Goal: Task Accomplishment & Management: Complete application form

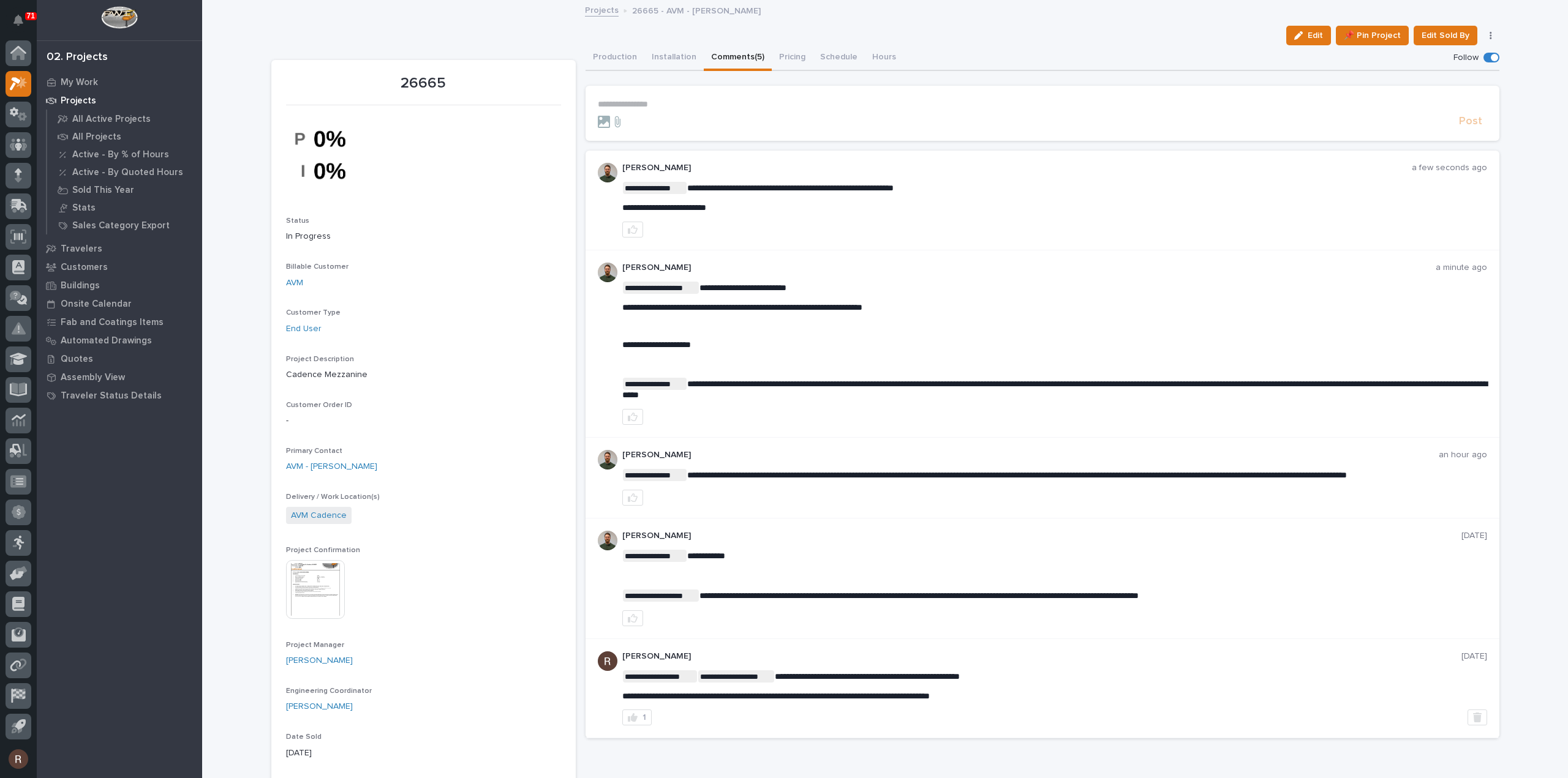
click at [630, 107] on p "**********" at bounding box center [1042, 104] width 890 height 11
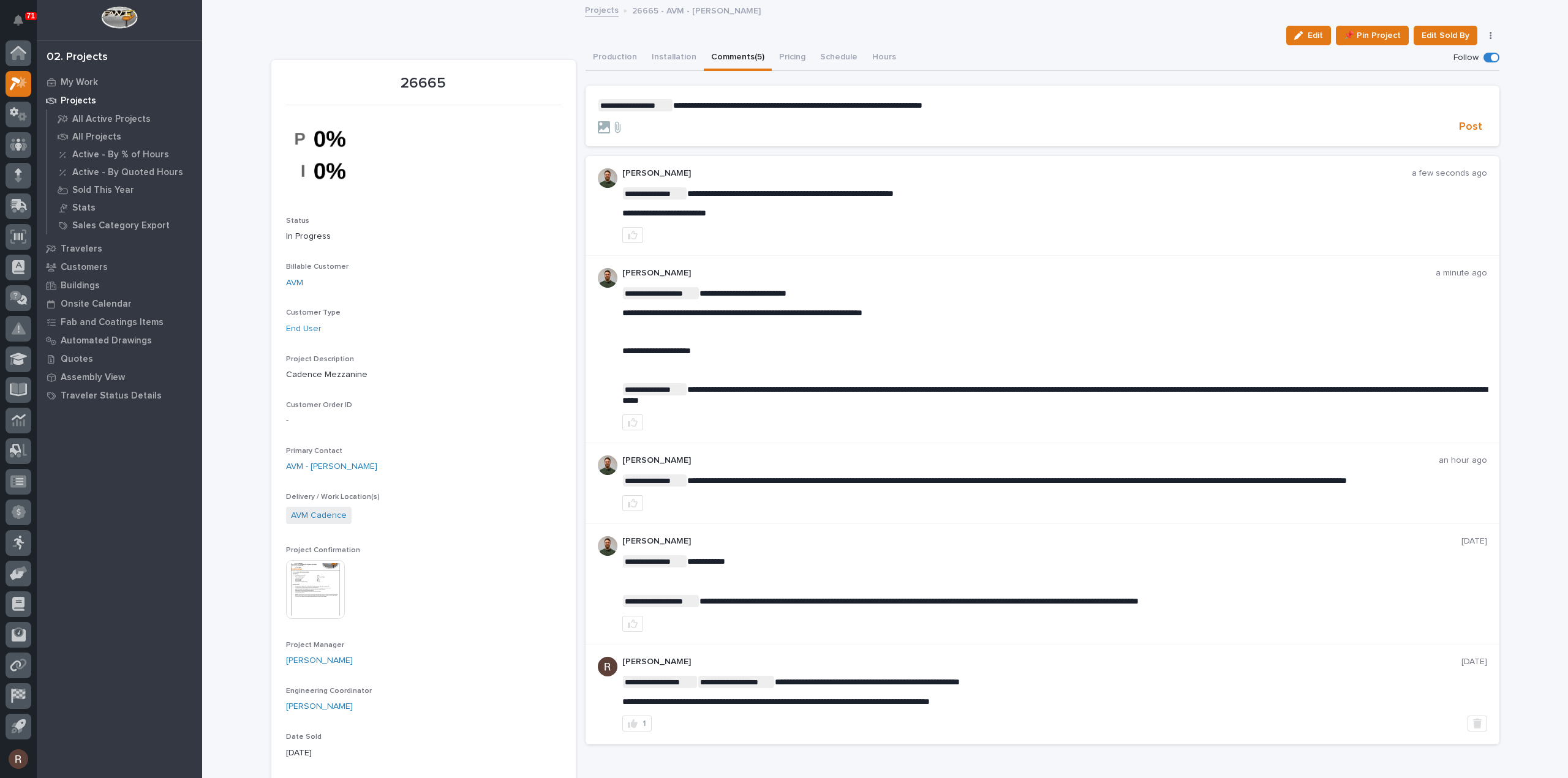
click at [923, 103] on span "**********" at bounding box center [798, 105] width 249 height 8
click at [1472, 124] on span "Post" at bounding box center [1471, 126] width 23 height 14
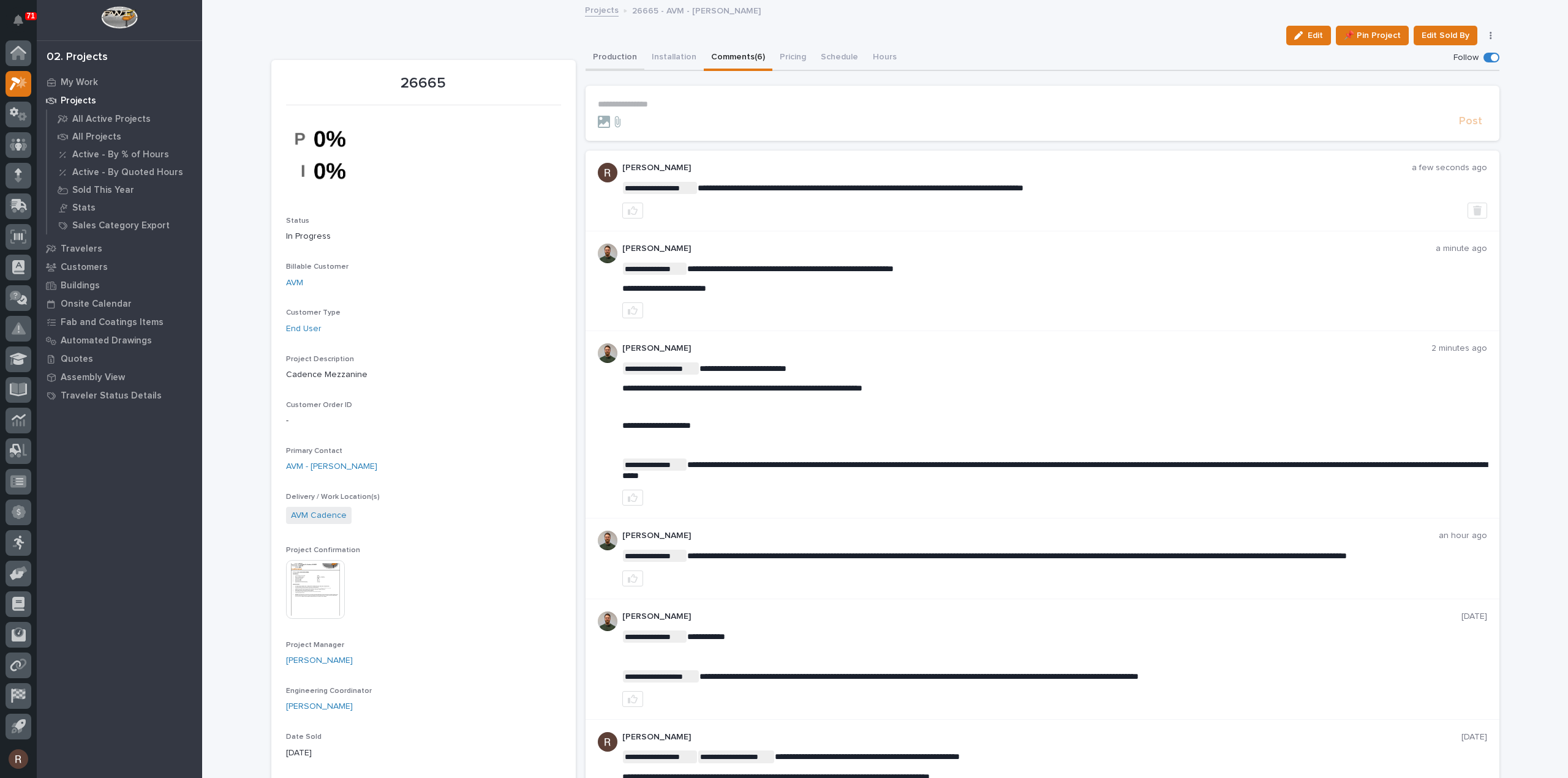
click at [624, 59] on button "Production" at bounding box center [615, 58] width 59 height 26
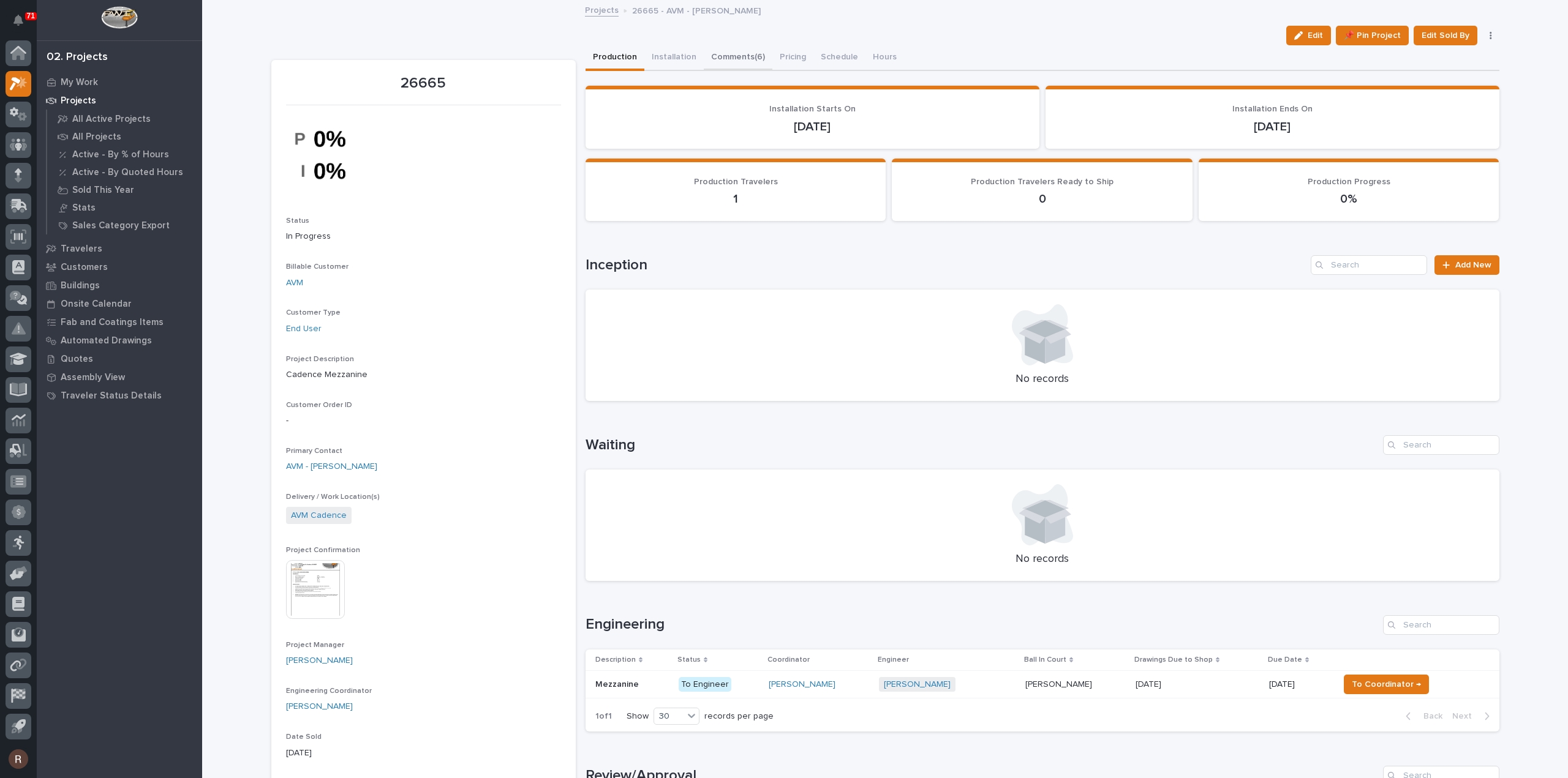
click at [730, 56] on button "Comments (6)" at bounding box center [738, 58] width 68 height 26
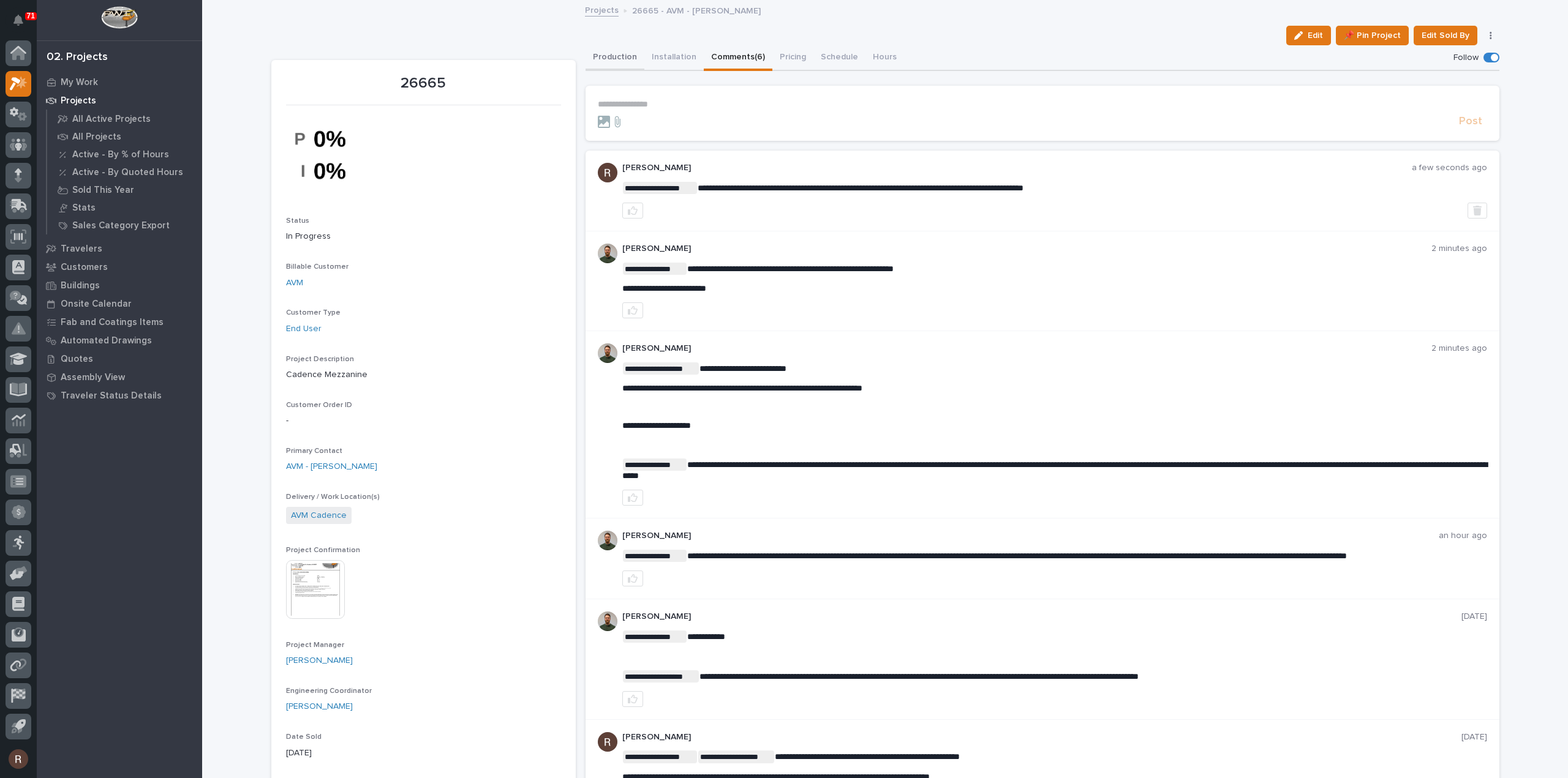
click at [603, 56] on button "Production" at bounding box center [615, 58] width 59 height 26
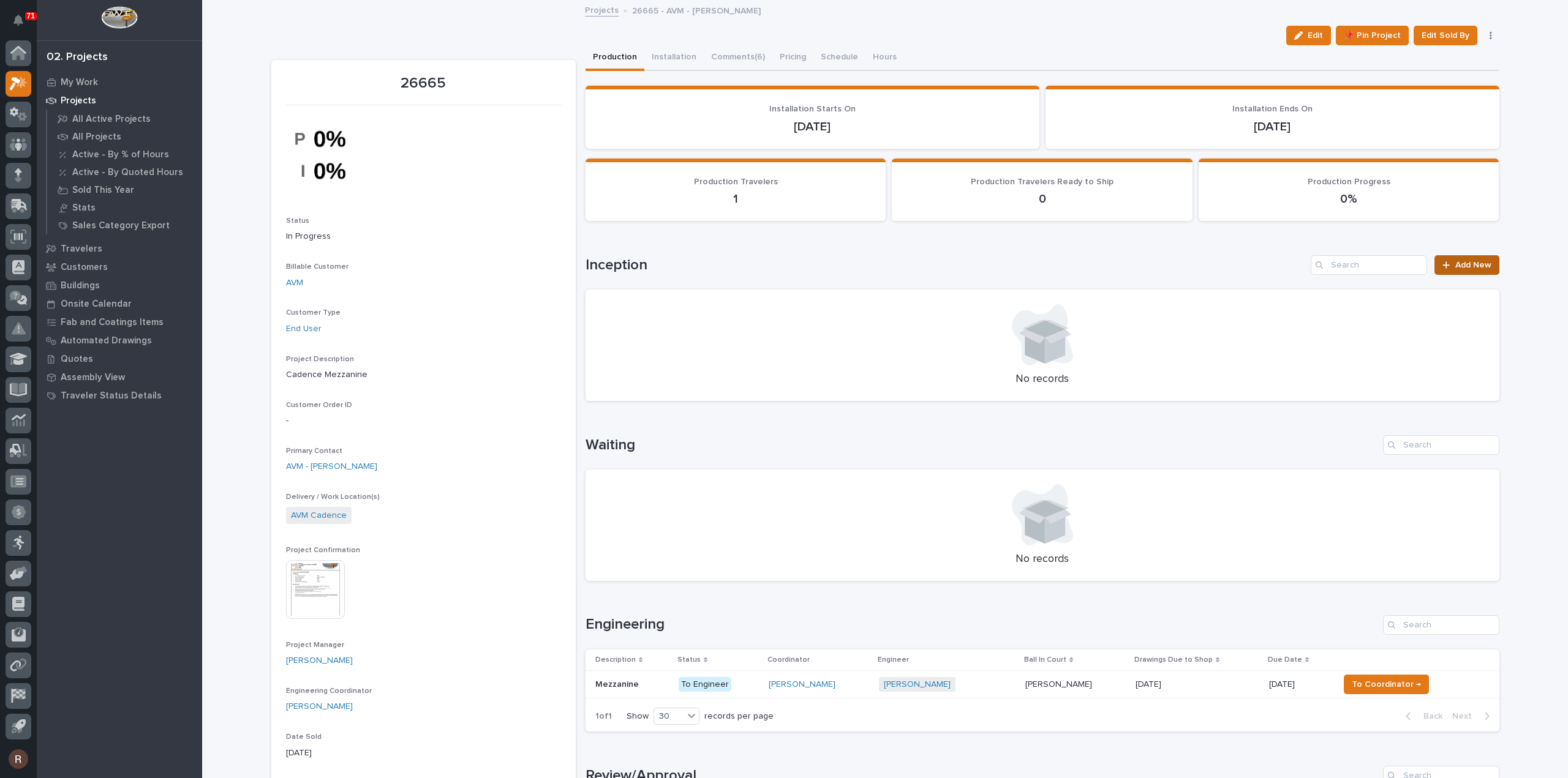
click at [1470, 258] on link "Add New" at bounding box center [1466, 265] width 64 height 20
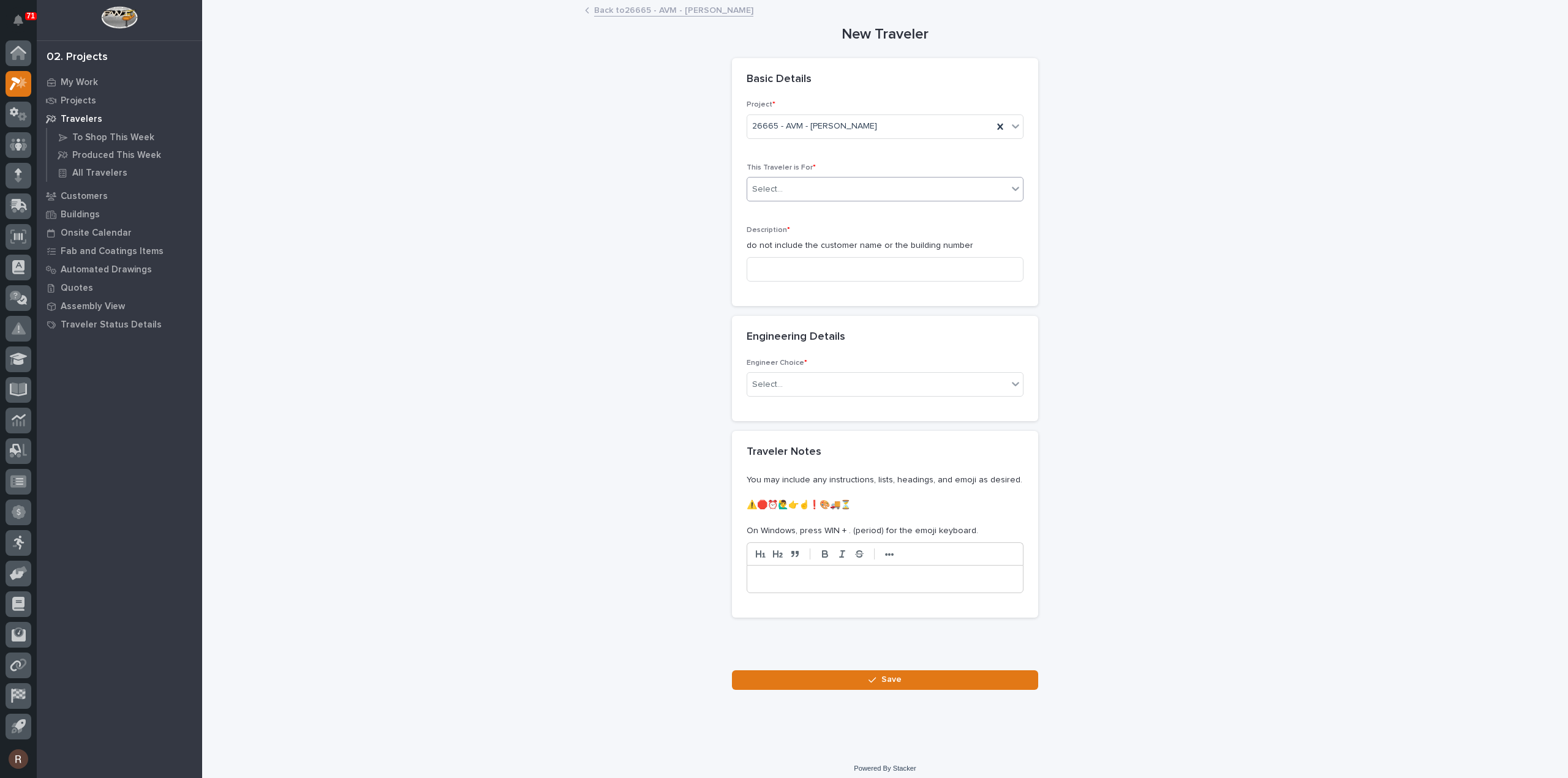
click at [796, 191] on div "Select..." at bounding box center [876, 189] width 260 height 20
click at [772, 208] on span "Production" at bounding box center [770, 210] width 47 height 13
click at [772, 262] on input at bounding box center [885, 270] width 276 height 25
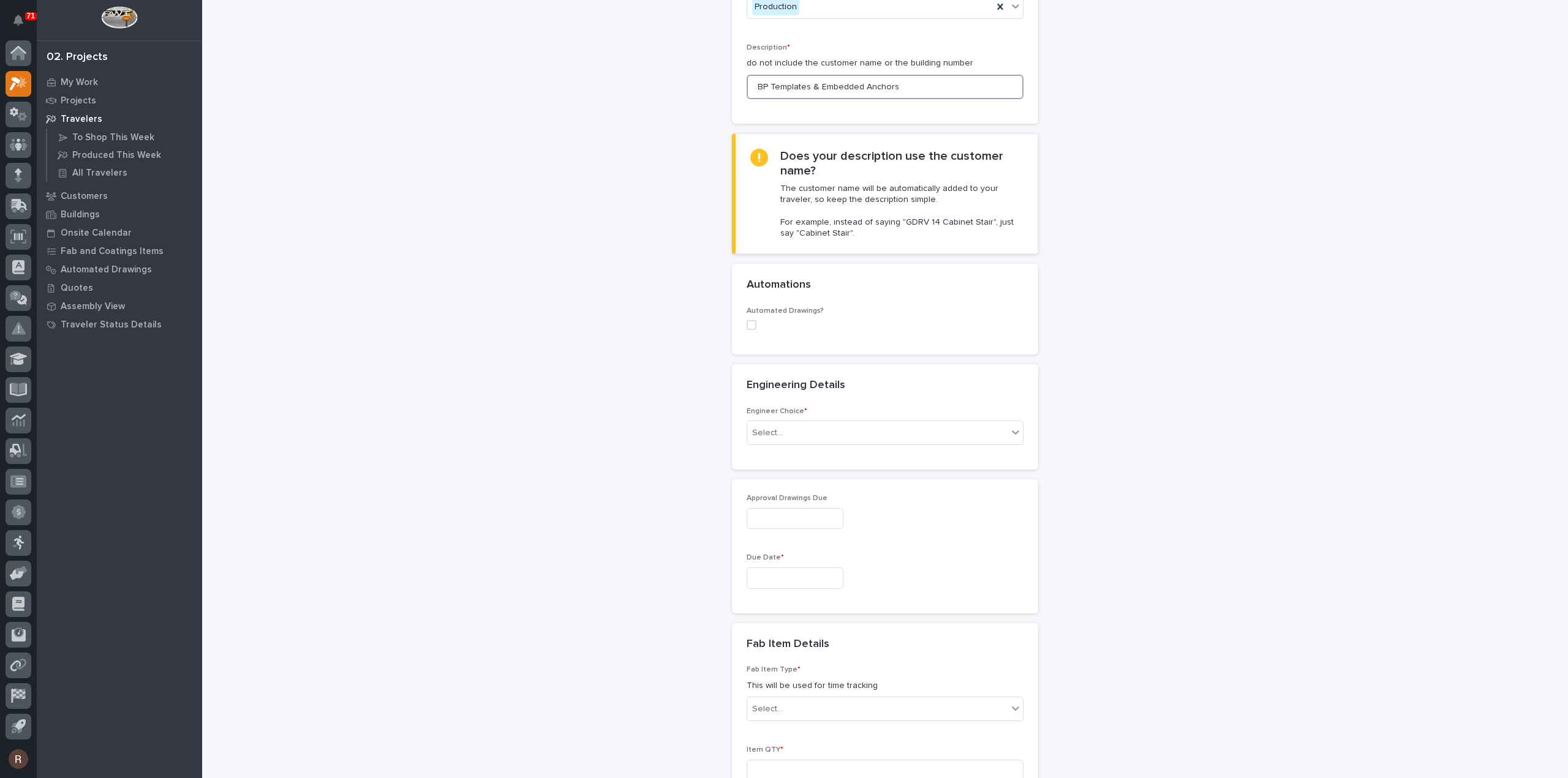
scroll to position [184, 0]
type input "BP Templates & Embedded Anchors"
click at [781, 431] on div "Select..." at bounding box center [876, 431] width 260 height 20
click at [777, 479] on div "I want my coordinator to choose an engineer" at bounding box center [881, 475] width 276 height 21
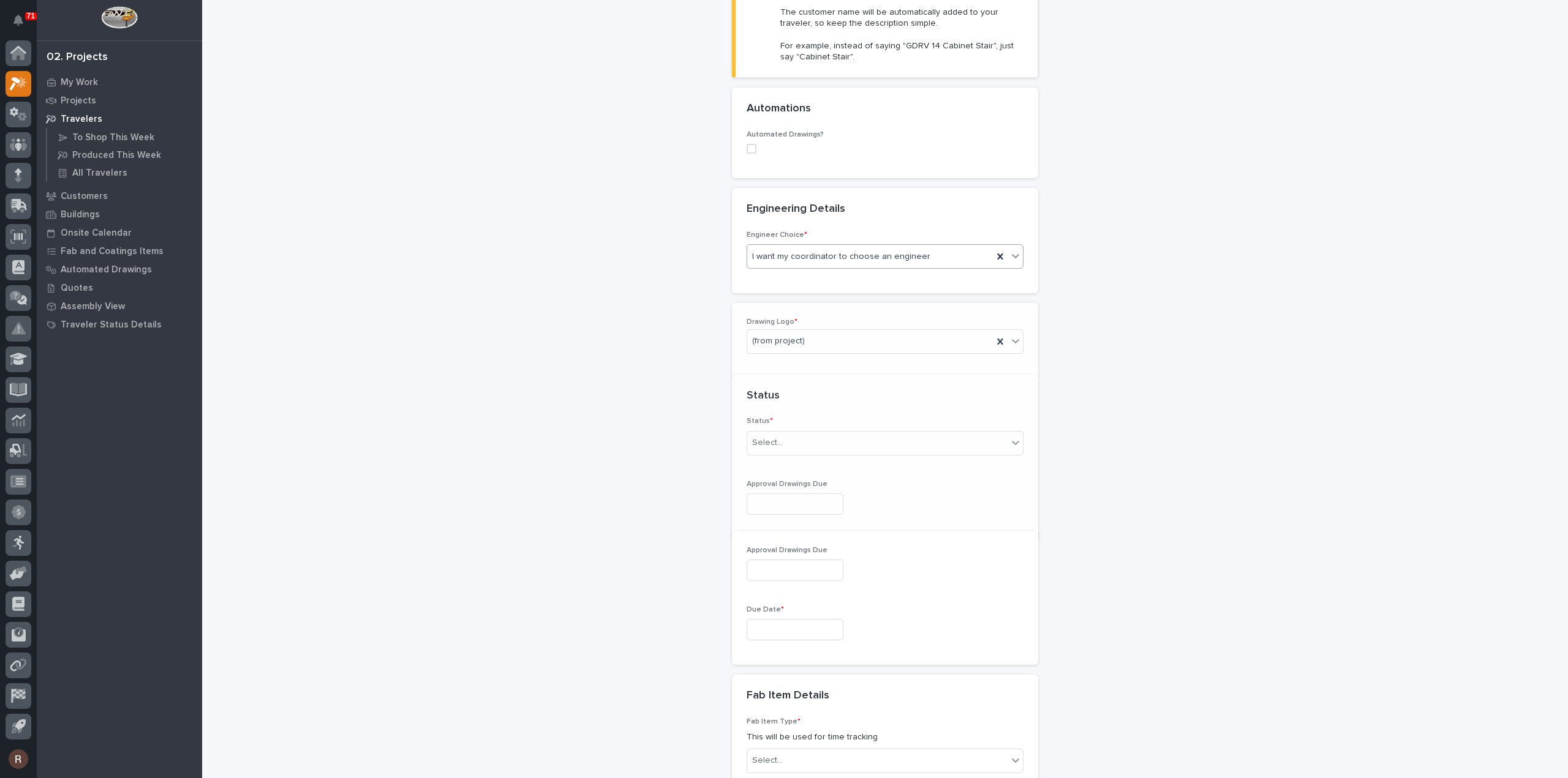
scroll to position [374, 0]
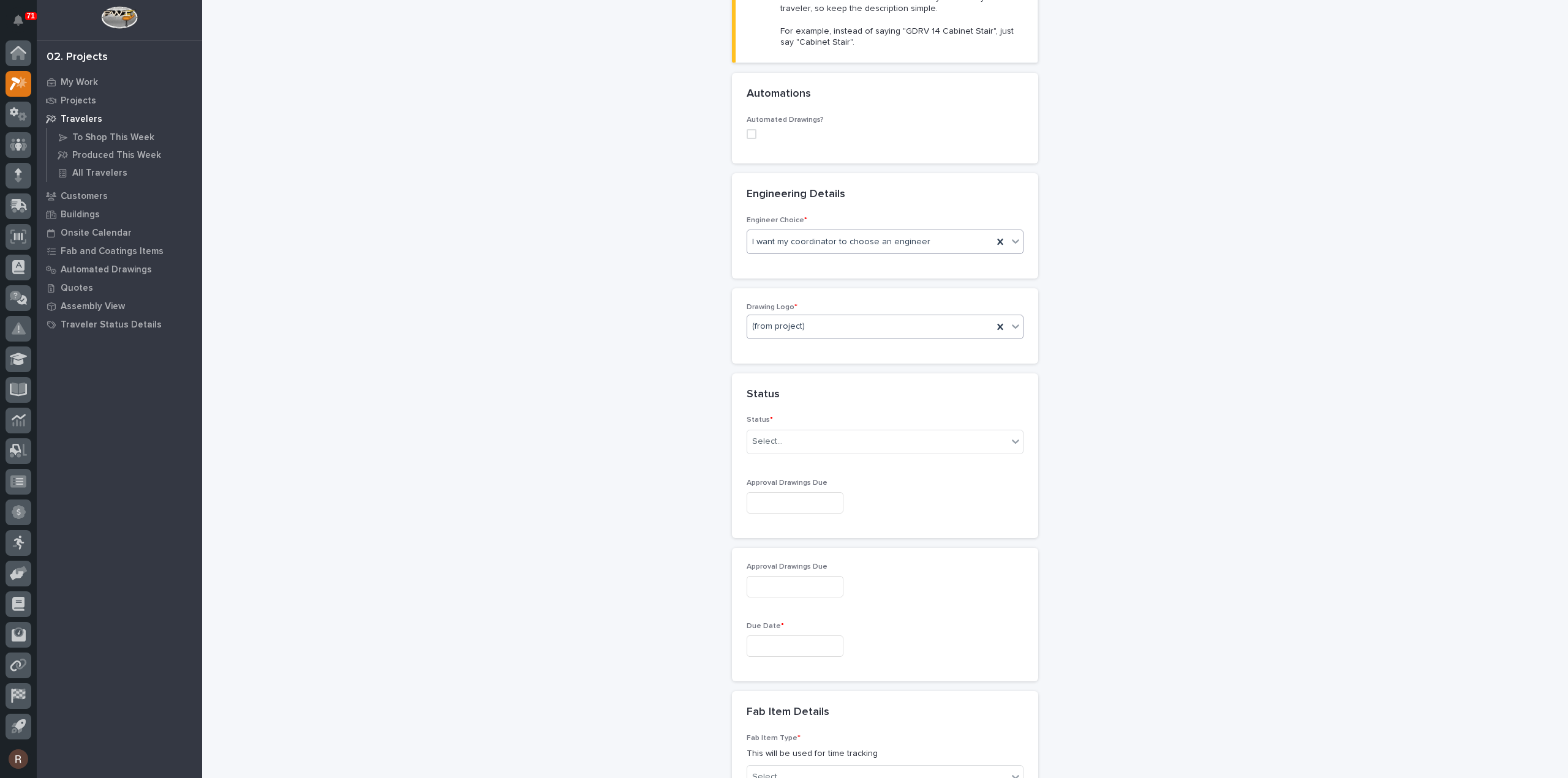
click at [771, 335] on div "(from project)" at bounding box center [885, 327] width 276 height 25
click at [762, 394] on div "PWI" at bounding box center [881, 390] width 276 height 21
click at [761, 436] on div "Select..." at bounding box center [767, 442] width 31 height 13
click at [759, 489] on div "To Engineer" at bounding box center [881, 484] width 276 height 21
click at [759, 502] on input "text" at bounding box center [795, 503] width 97 height 21
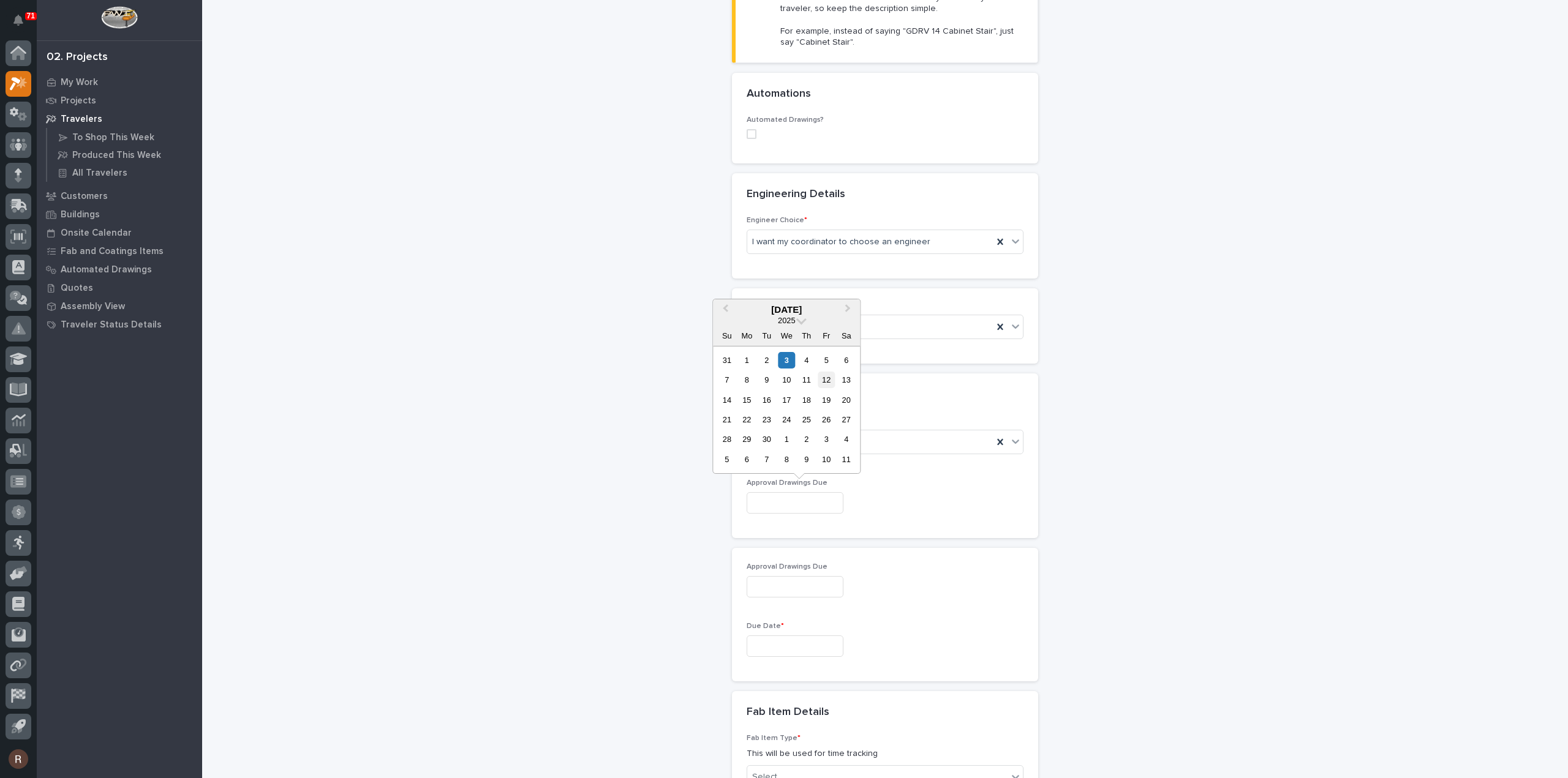
click at [824, 376] on div "12" at bounding box center [827, 380] width 17 height 17
type input "**********"
click at [772, 647] on input "text" at bounding box center [795, 646] width 97 height 21
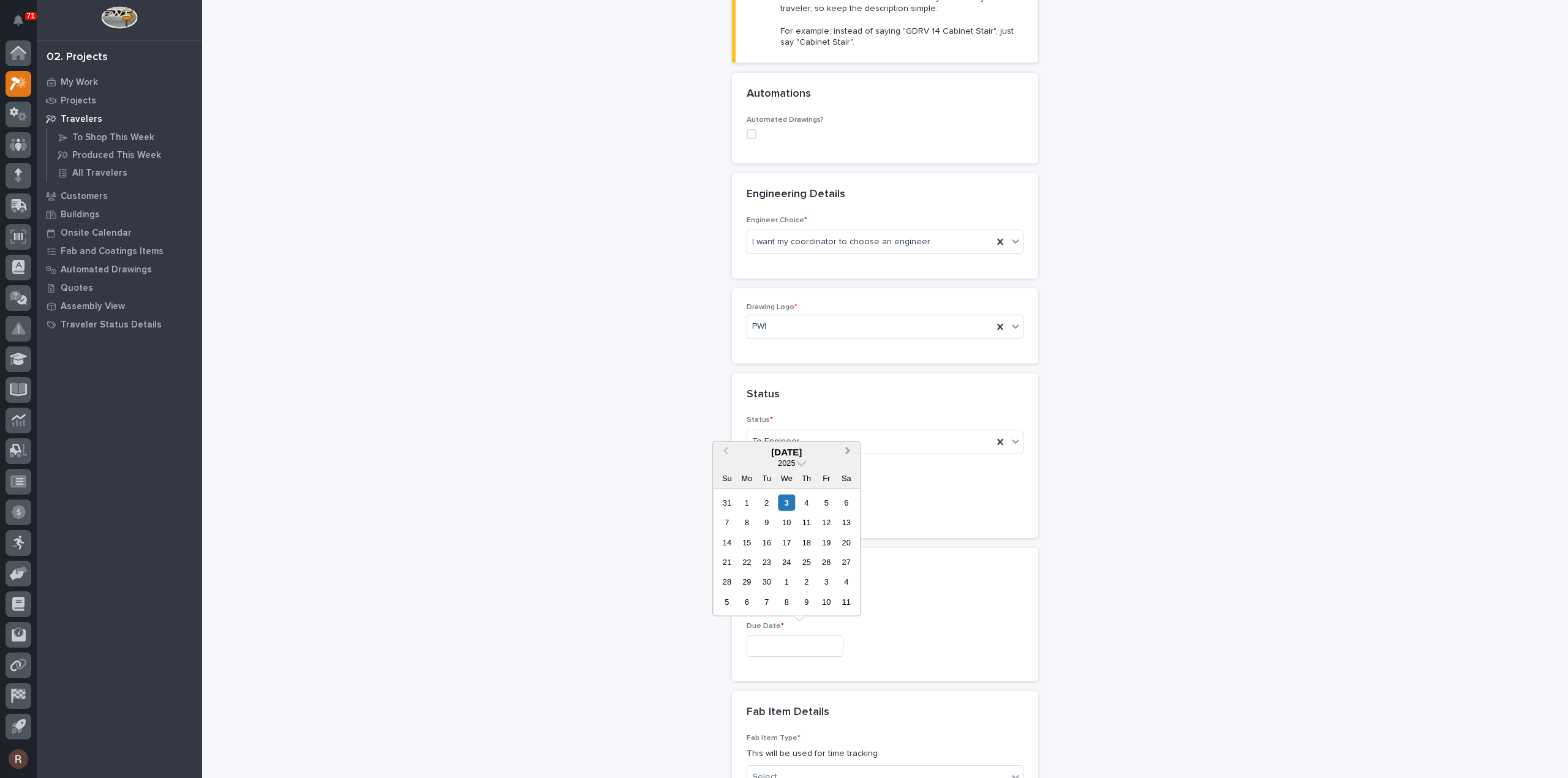
click at [848, 455] on button "Next Month" at bounding box center [849, 453] width 20 height 20
click at [772, 525] on div "7" at bounding box center [767, 522] width 17 height 17
type input "**********"
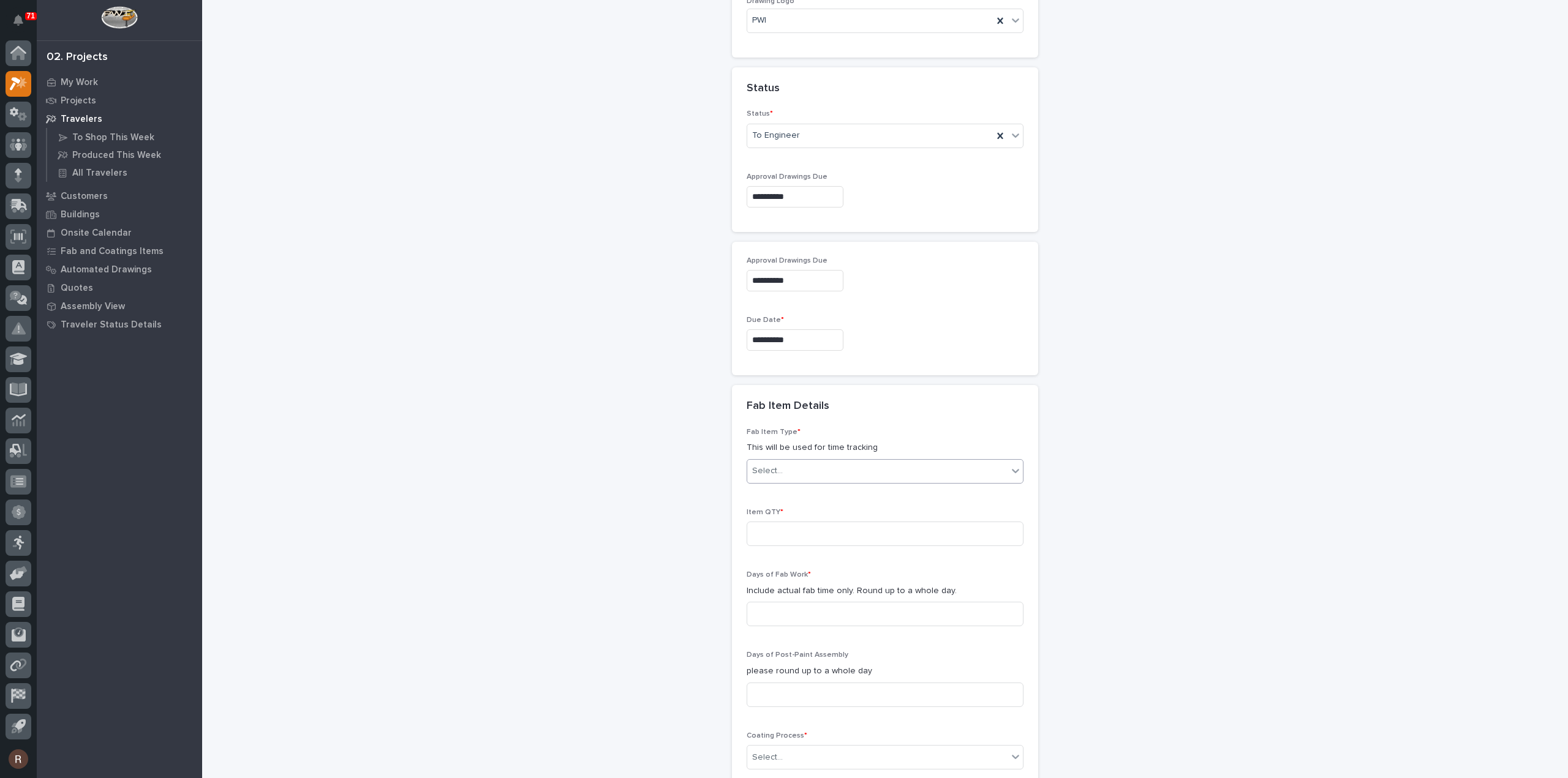
click at [787, 467] on div "Select..." at bounding box center [876, 471] width 260 height 20
click at [792, 625] on div "Other (custom item)" at bounding box center [881, 625] width 276 height 21
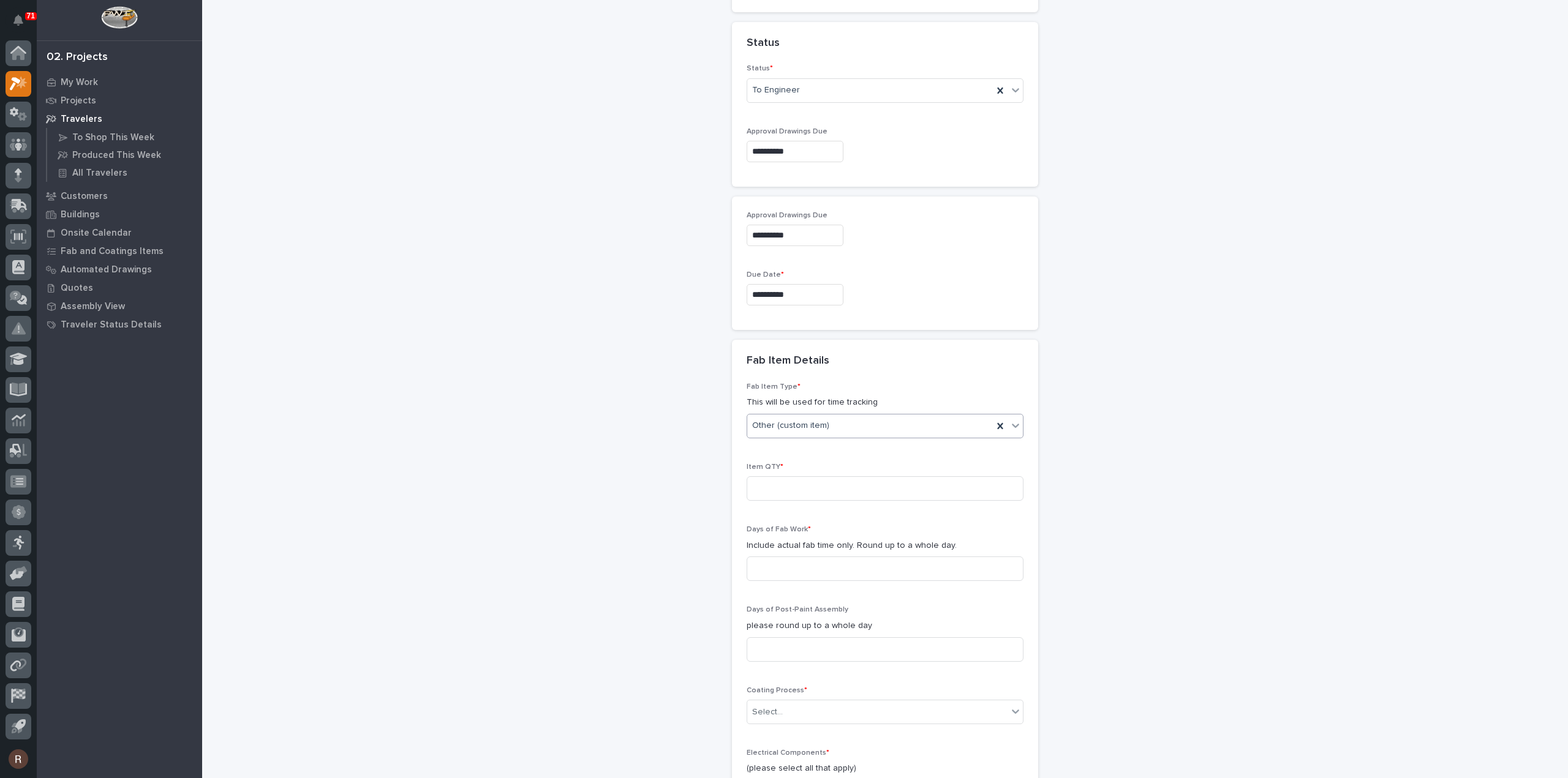
scroll to position [741, 0]
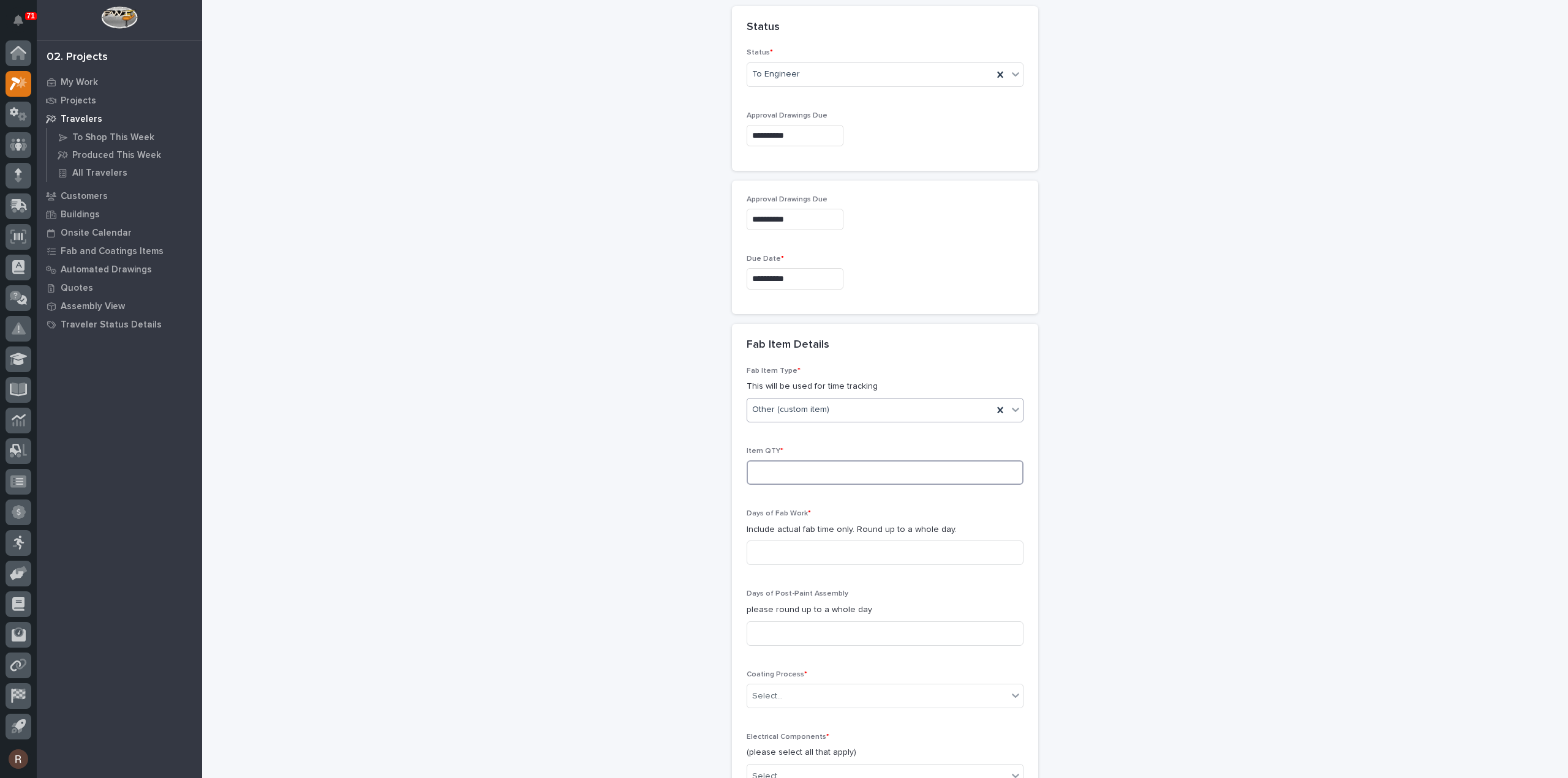
click at [793, 472] on input at bounding box center [885, 473] width 276 height 25
click at [838, 549] on input at bounding box center [885, 553] width 276 height 25
type input "1"
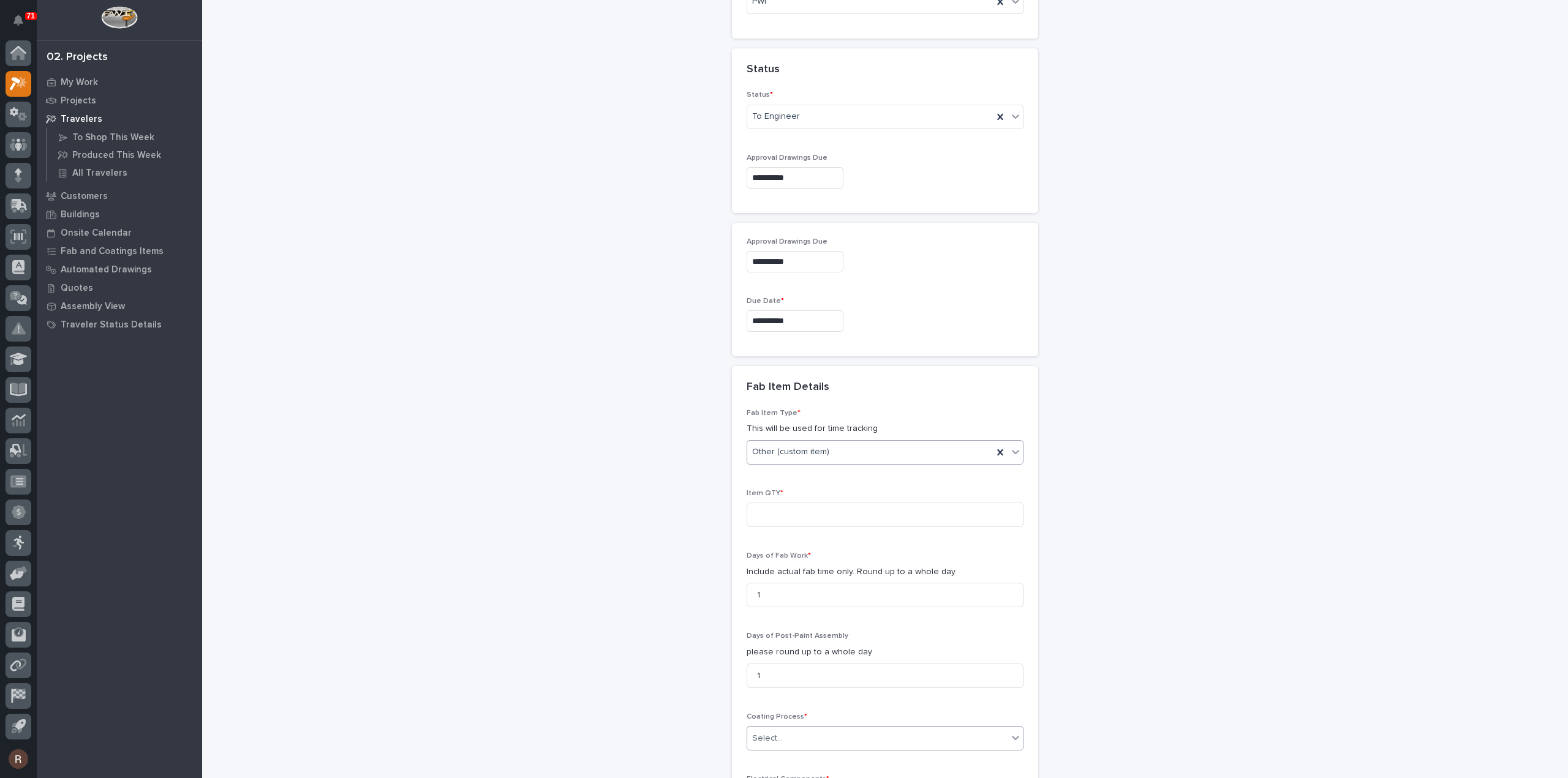
scroll to position [680, 0]
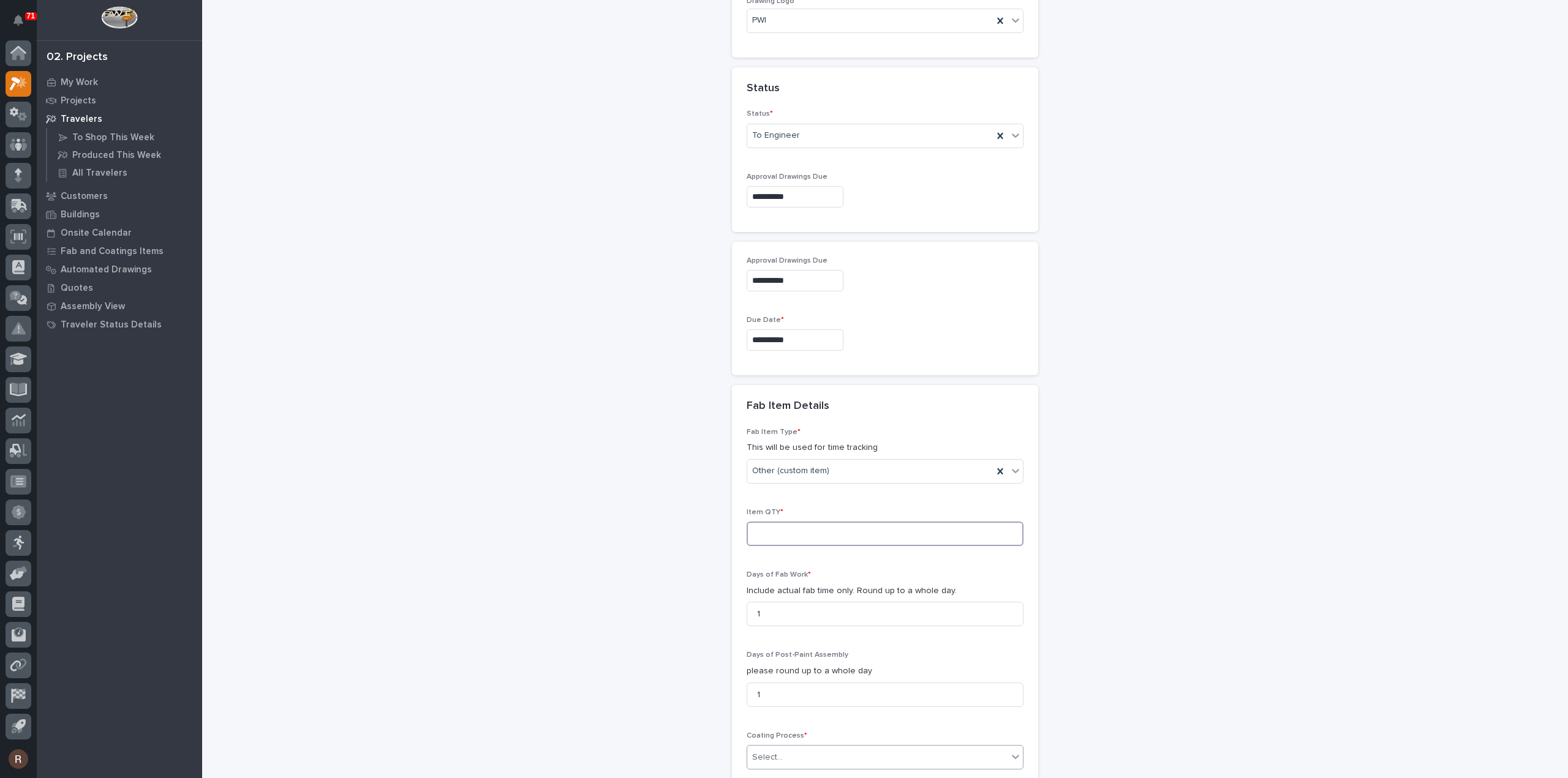
click at [798, 532] on input at bounding box center [885, 534] width 276 height 25
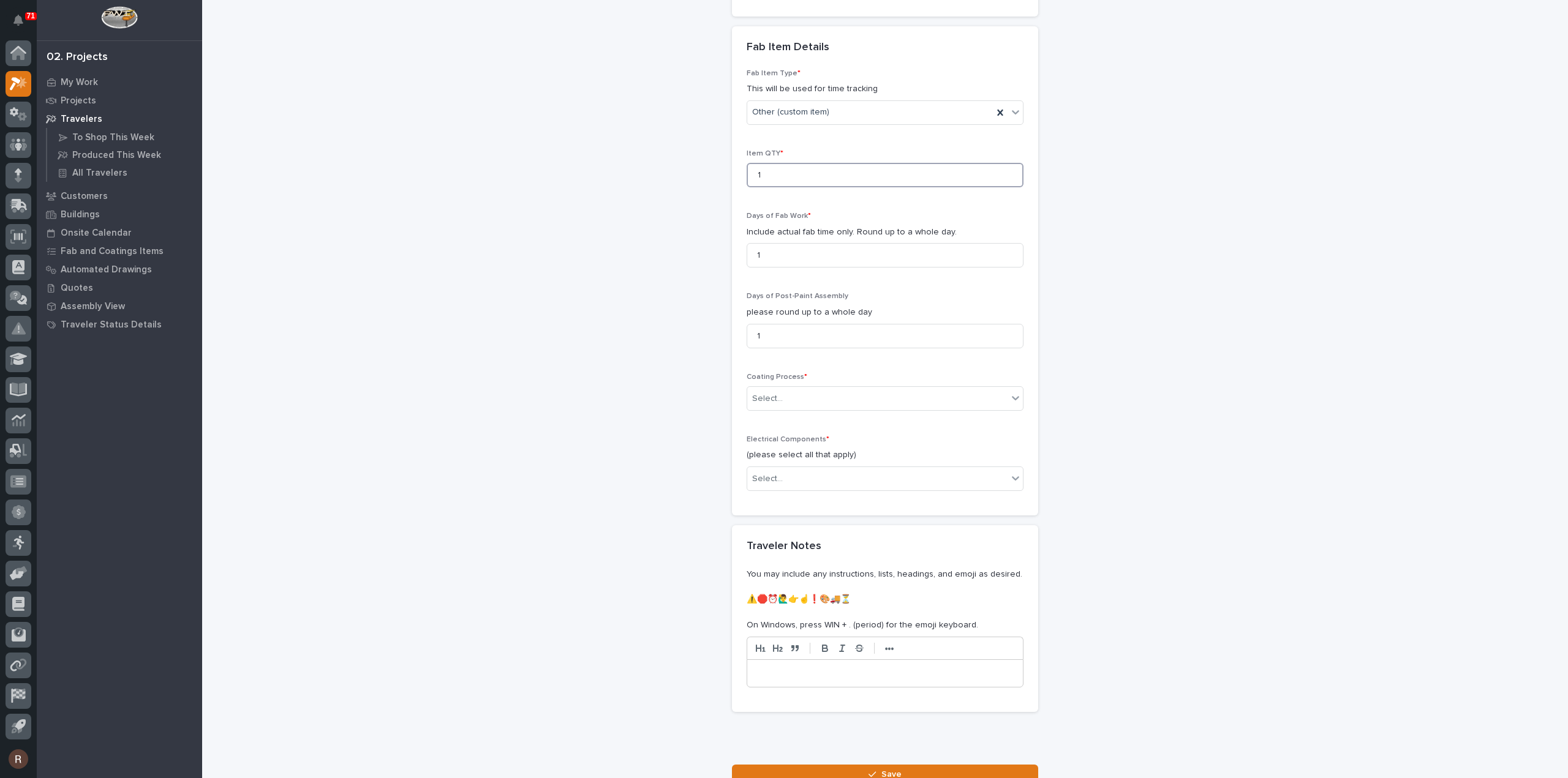
scroll to position [1047, 0]
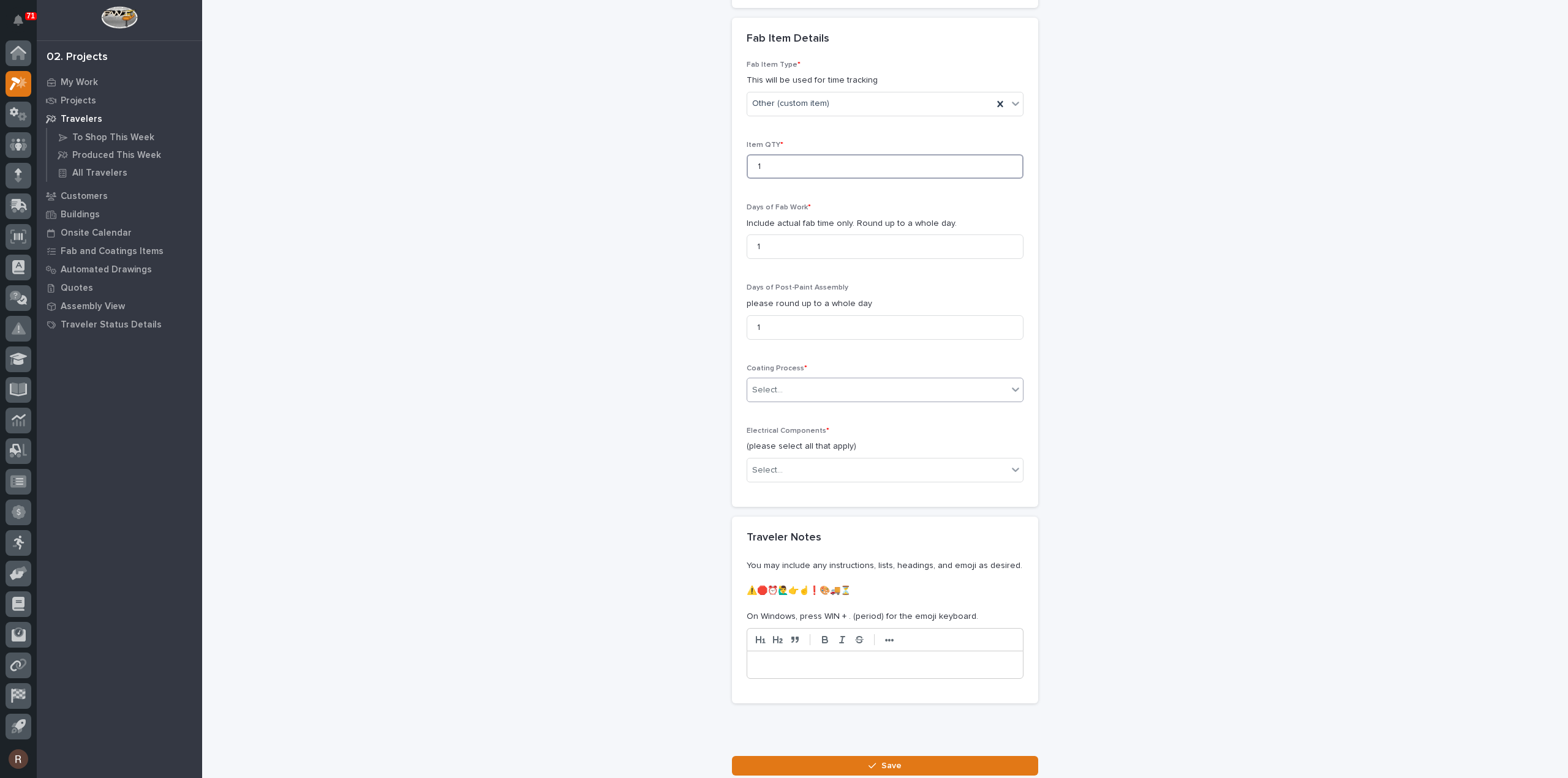
type input "1"
click at [787, 384] on div "Select..." at bounding box center [876, 390] width 260 height 20
click at [777, 445] on div "No Paint" at bounding box center [881, 451] width 276 height 21
click at [785, 464] on div "Select..." at bounding box center [876, 470] width 260 height 20
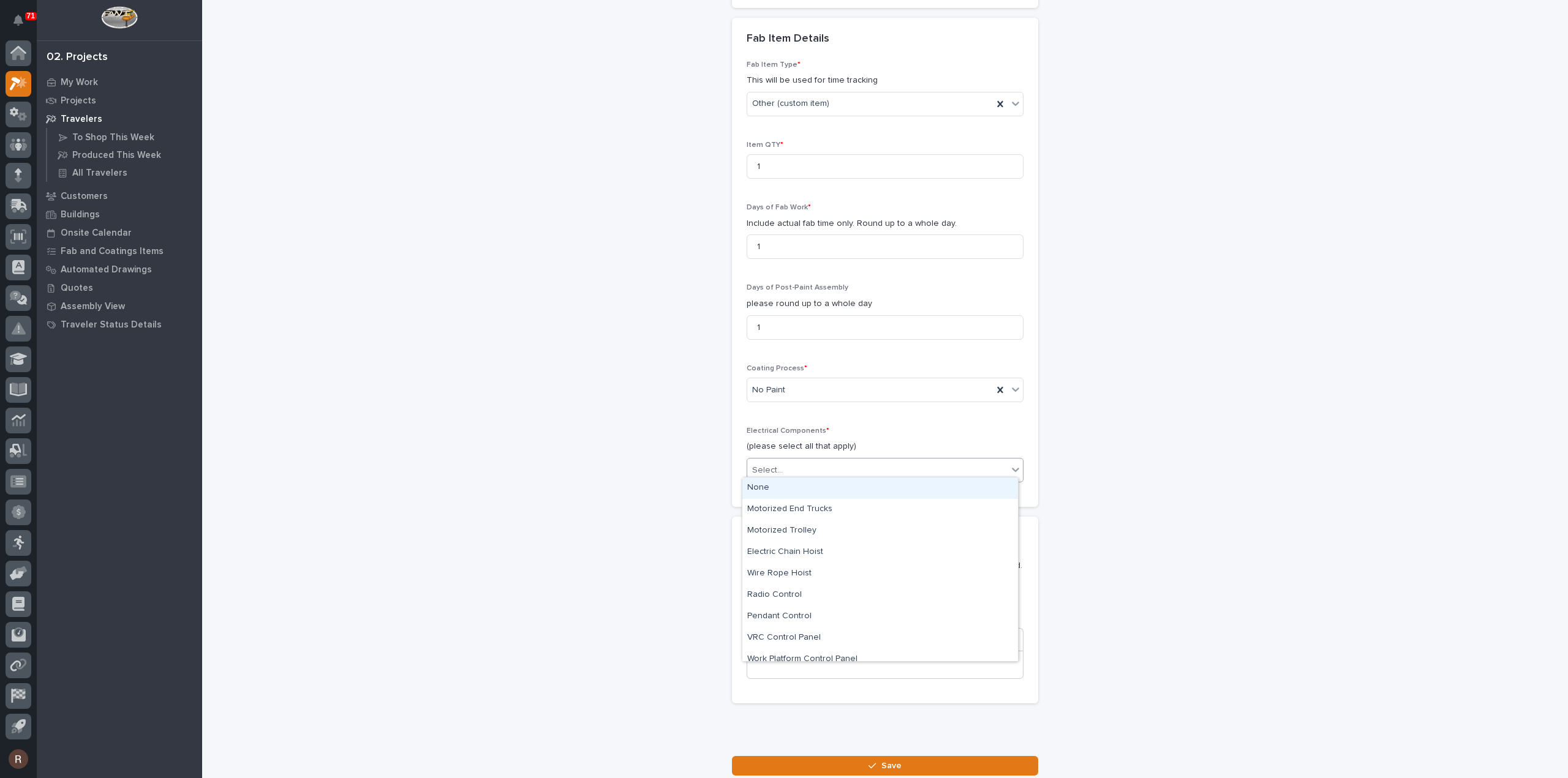
click at [772, 493] on div "None" at bounding box center [881, 488] width 276 height 21
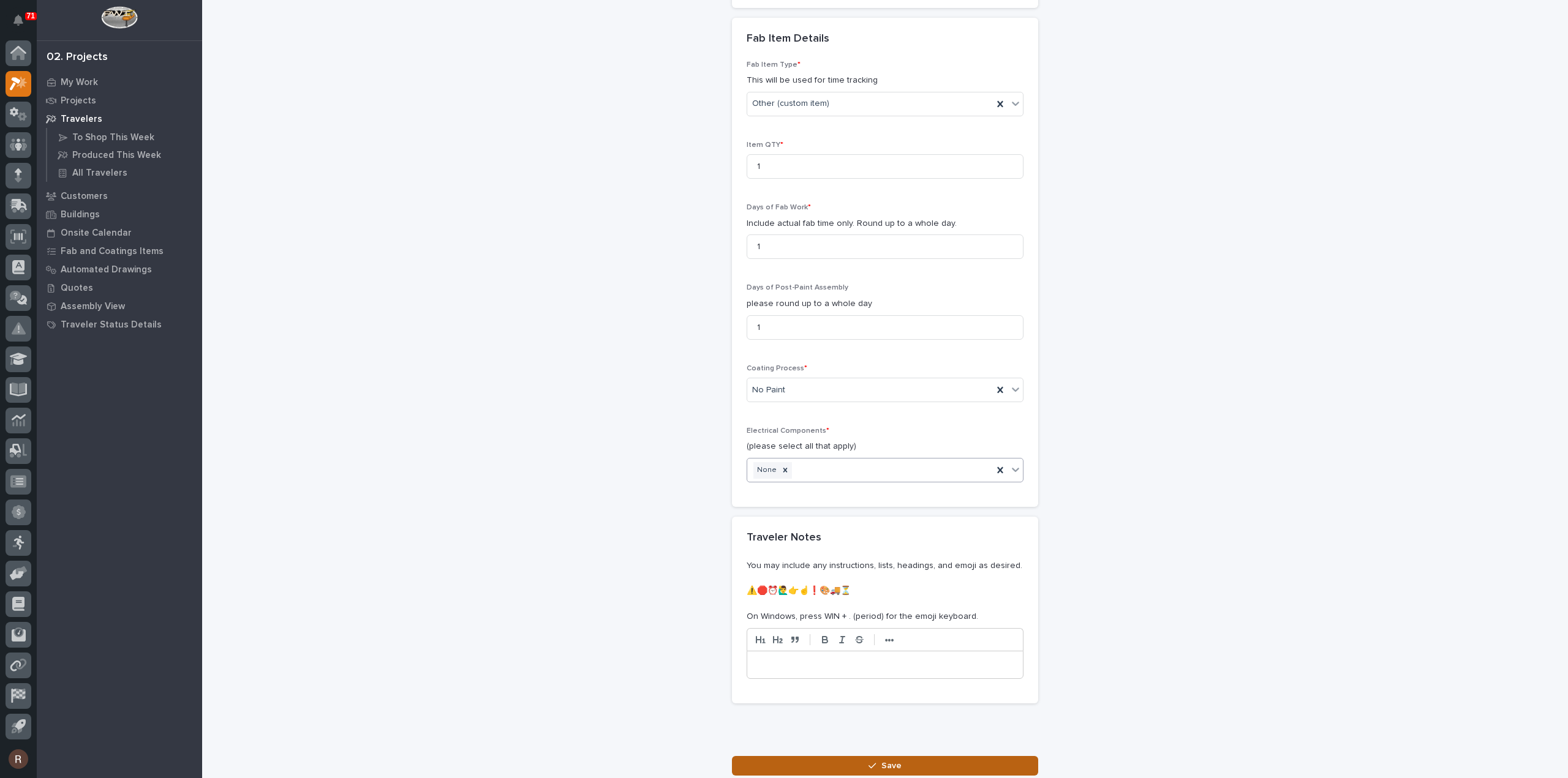
click at [873, 761] on div "button" at bounding box center [874, 766] width 12 height 8
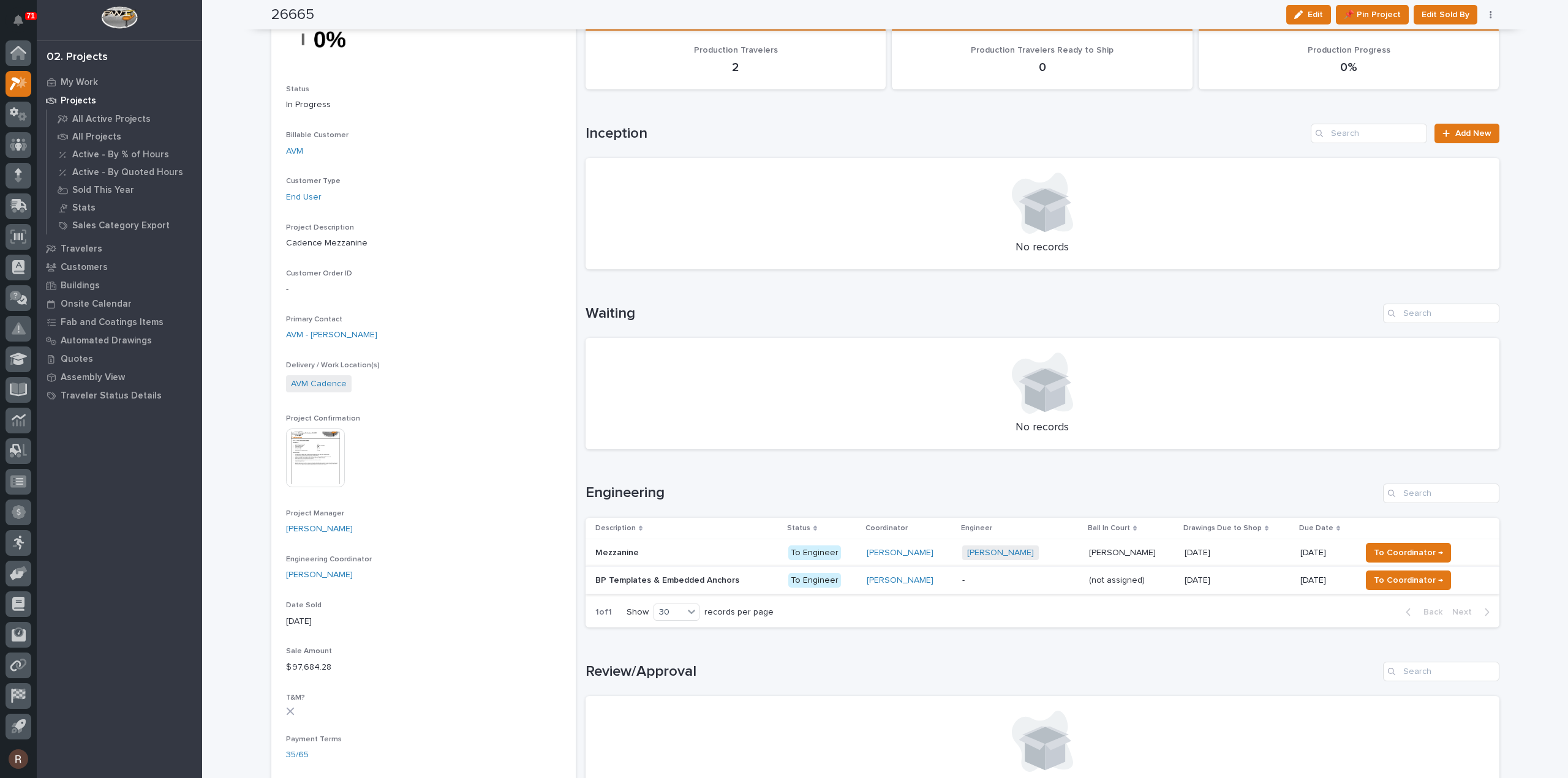
scroll to position [122, 0]
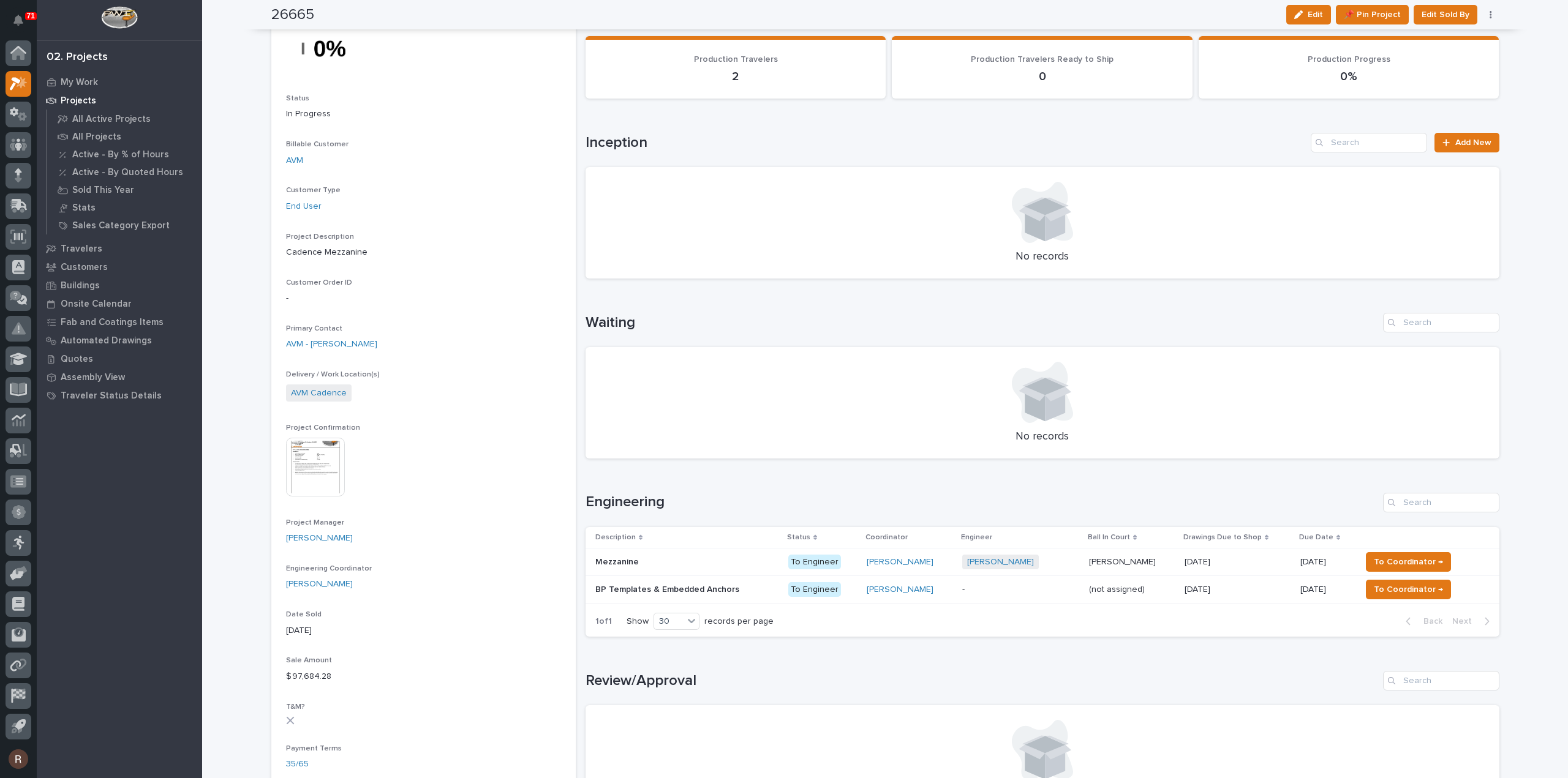
click at [749, 587] on p at bounding box center [687, 590] width 183 height 11
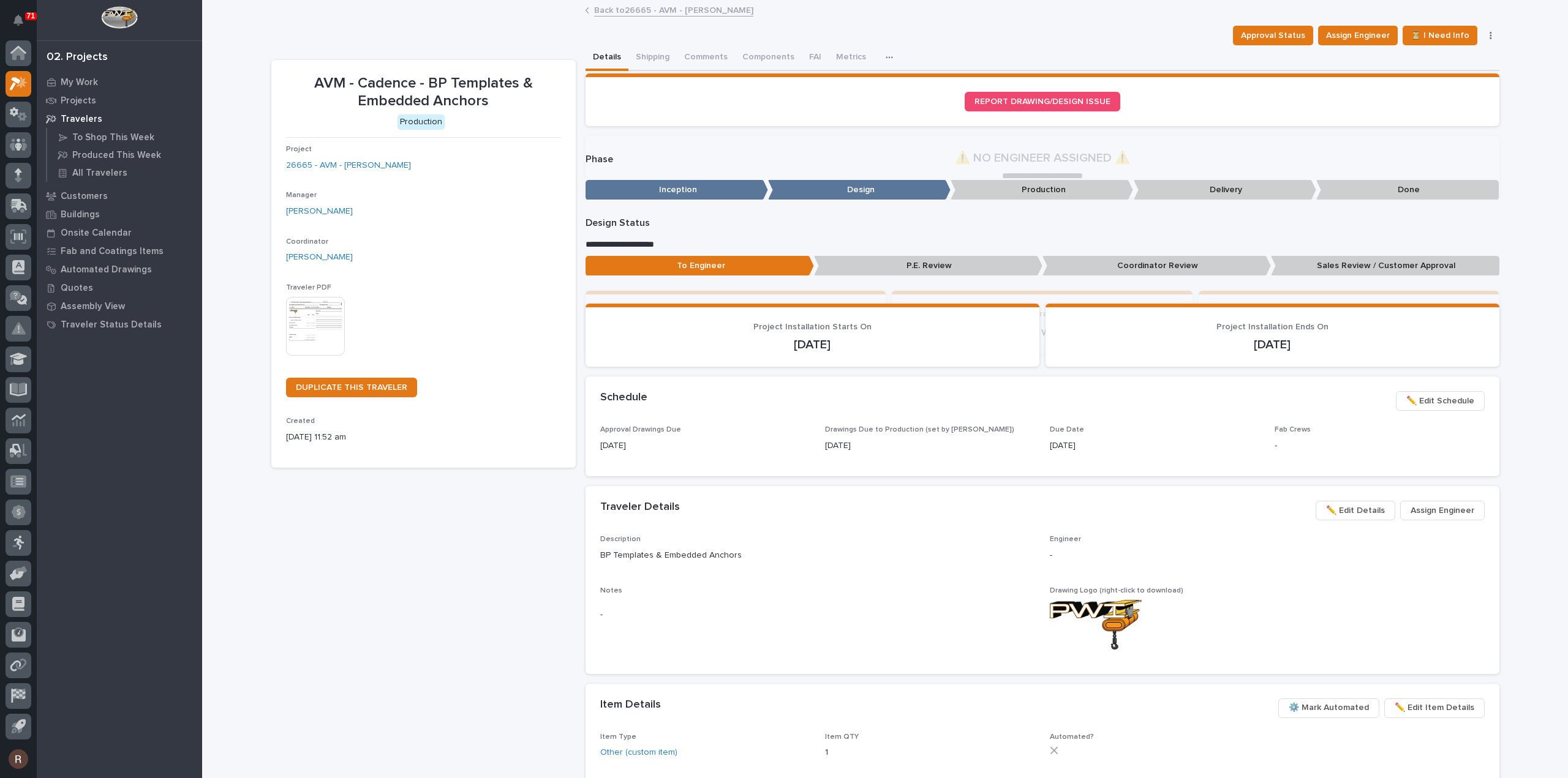
click at [300, 312] on img at bounding box center [315, 326] width 59 height 59
